Goal: Find specific page/section: Find specific page/section

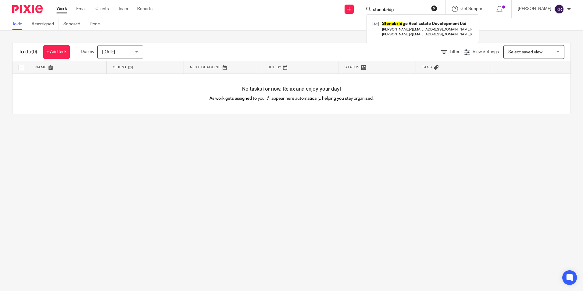
type input "stonebridge"
click at [424, 8] on input "stonebridge" at bounding box center [399, 9] width 55 height 5
drag, startPoint x: 424, startPoint y: 8, endPoint x: 346, endPoint y: 9, distance: 78.3
click at [346, 9] on div "Send new email Create task Add client stonebridge Stonebridge Real Estate Devel…" at bounding box center [372, 9] width 421 height 18
click at [427, 11] on input "Search" at bounding box center [399, 9] width 55 height 5
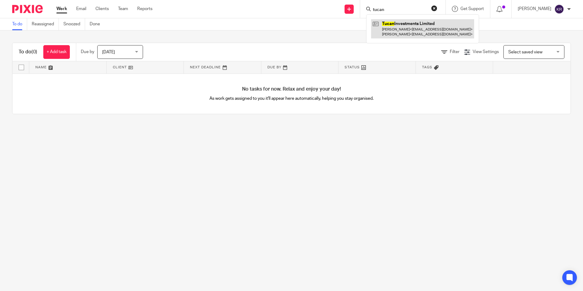
type input "tucan"
click at [438, 23] on link at bounding box center [422, 28] width 103 height 19
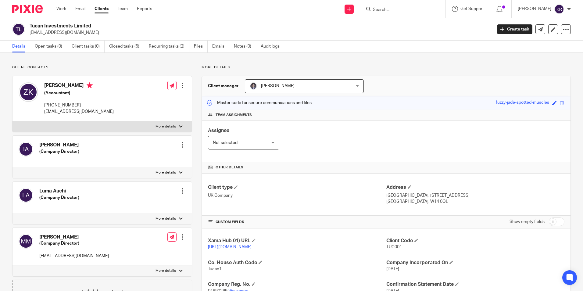
click at [5, 182] on div "Client contacts [PERSON_NAME] (Company Director) Edit contact Create client fro…" at bounding box center [97, 220] width 189 height 311
